Goal: Navigation & Orientation: Find specific page/section

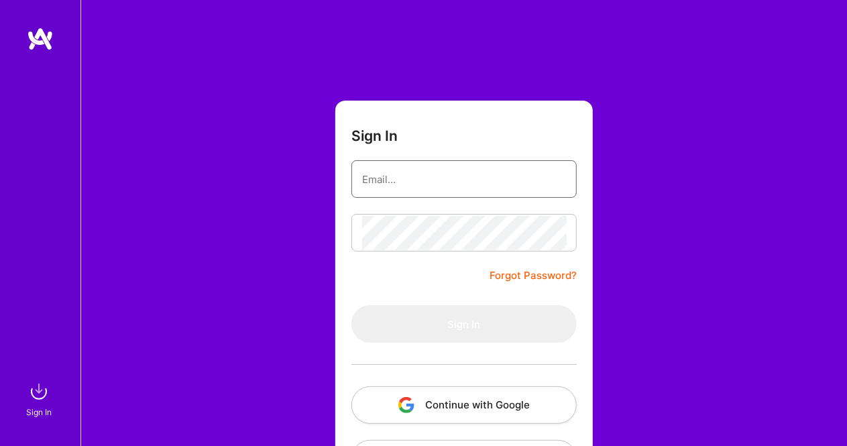
click at [396, 166] on input "email" at bounding box center [464, 179] width 204 height 34
type input "[EMAIL_ADDRESS][DOMAIN_NAME]"
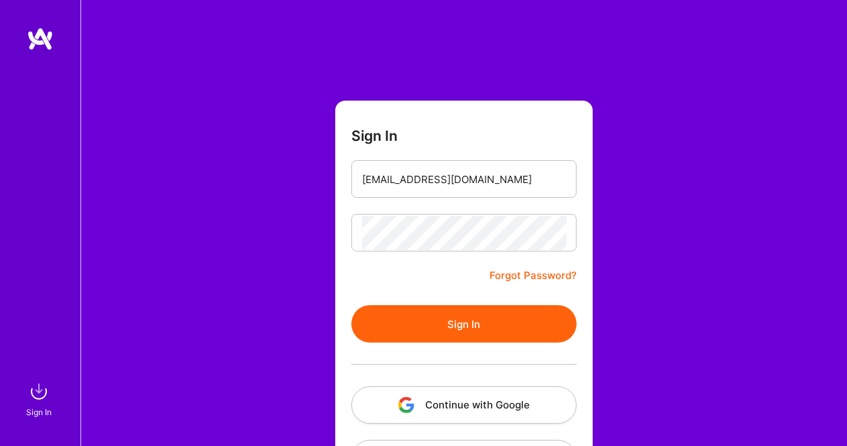
click at [489, 325] on button "Sign In" at bounding box center [463, 324] width 225 height 38
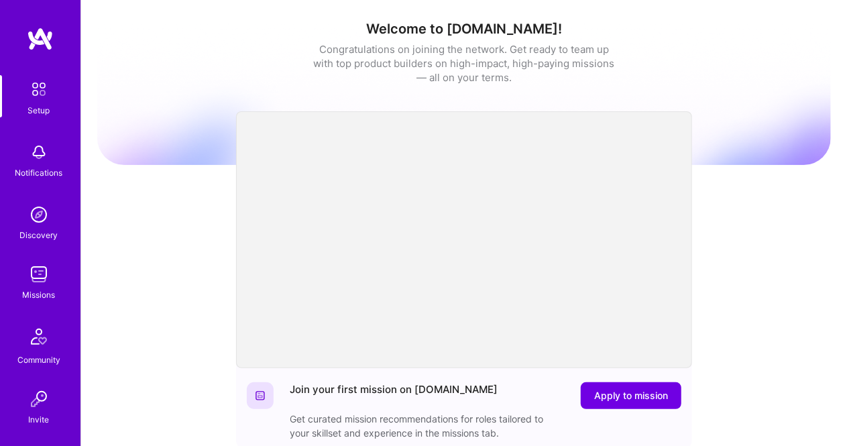
click at [38, 284] on img at bounding box center [38, 274] width 27 height 27
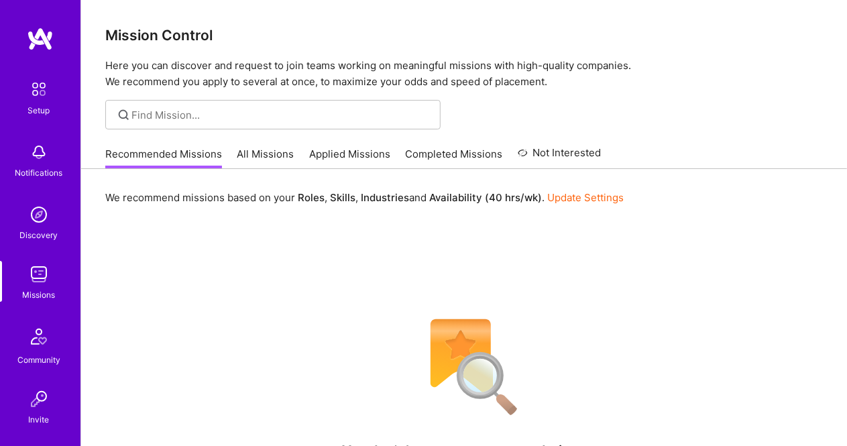
click at [250, 159] on link "All Missions" at bounding box center [265, 158] width 57 height 22
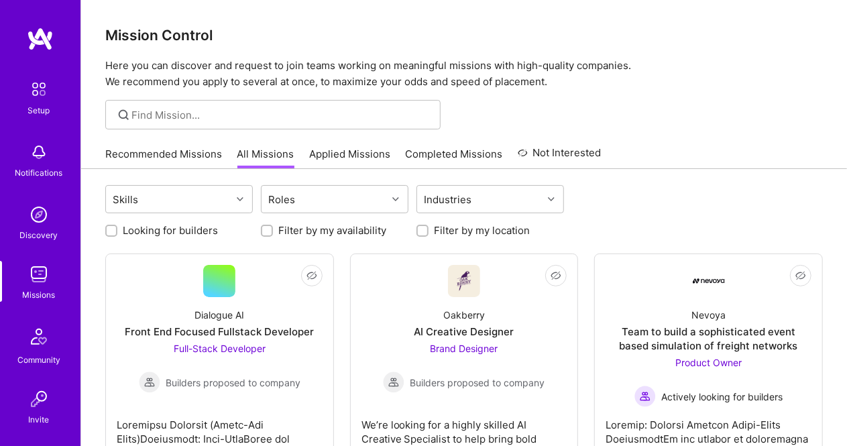
click at [361, 150] on link "Applied Missions" at bounding box center [349, 158] width 81 height 22
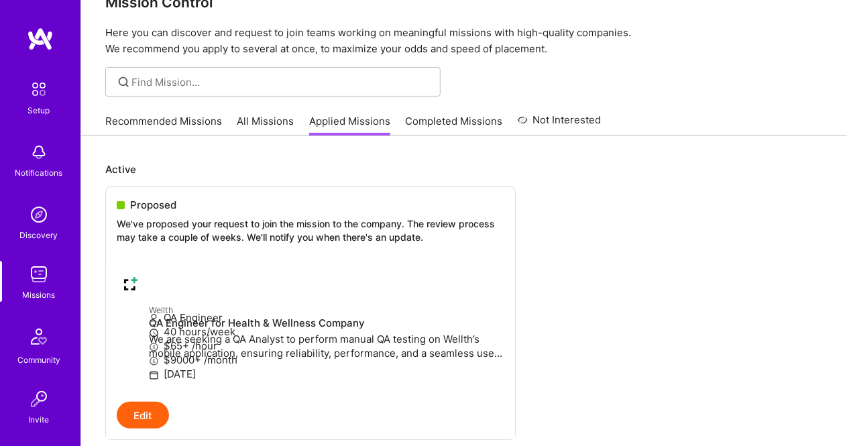
scroll to position [25, 0]
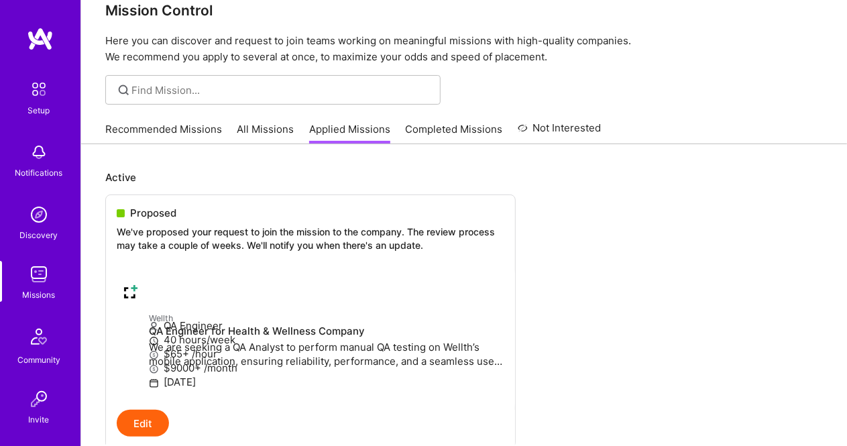
click at [468, 127] on link "Completed Missions" at bounding box center [454, 133] width 97 height 22
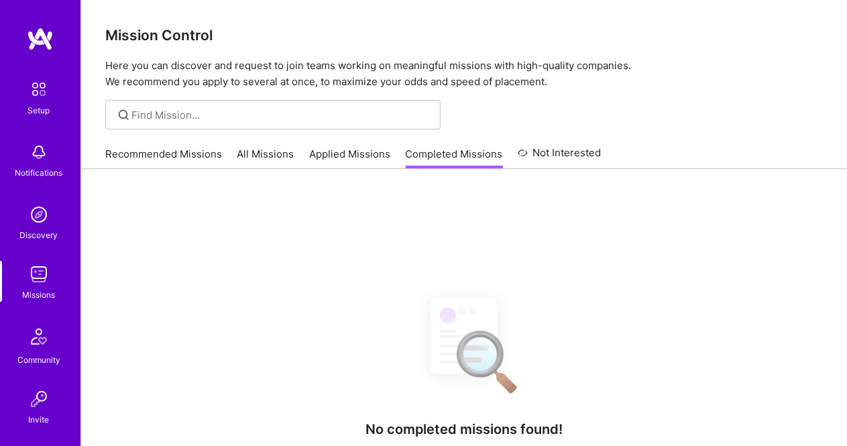
click at [583, 152] on link "Not Interested" at bounding box center [560, 157] width 84 height 24
click at [332, 152] on link "Applied Missions" at bounding box center [349, 158] width 81 height 22
